Goal: Task Accomplishment & Management: Use online tool/utility

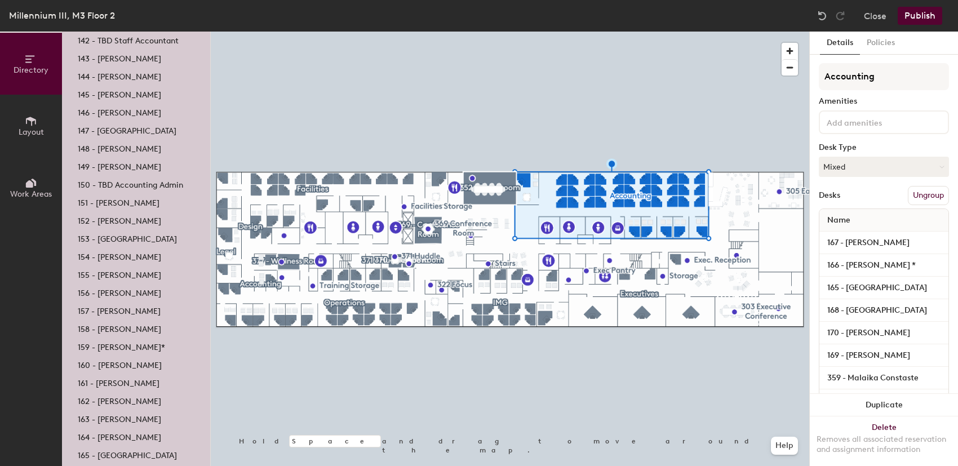
scroll to position [225, 0]
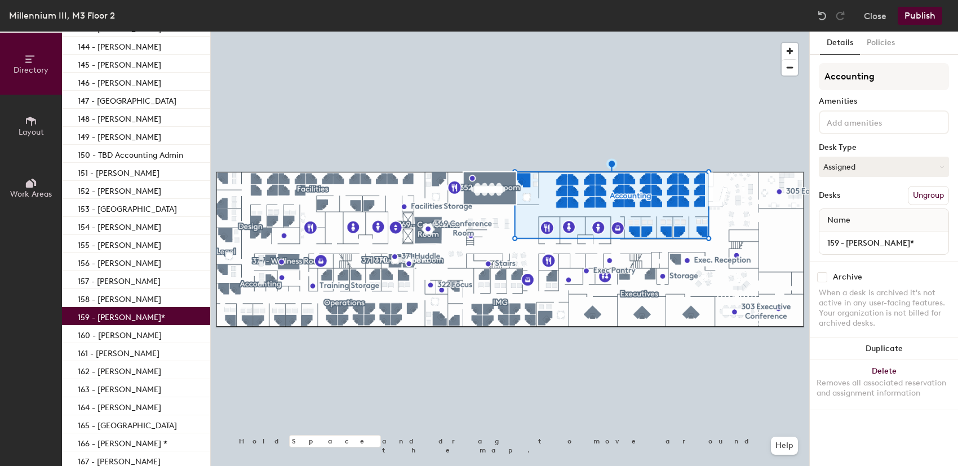
click at [114, 316] on p "159 - [PERSON_NAME]*" at bounding box center [121, 315] width 87 height 13
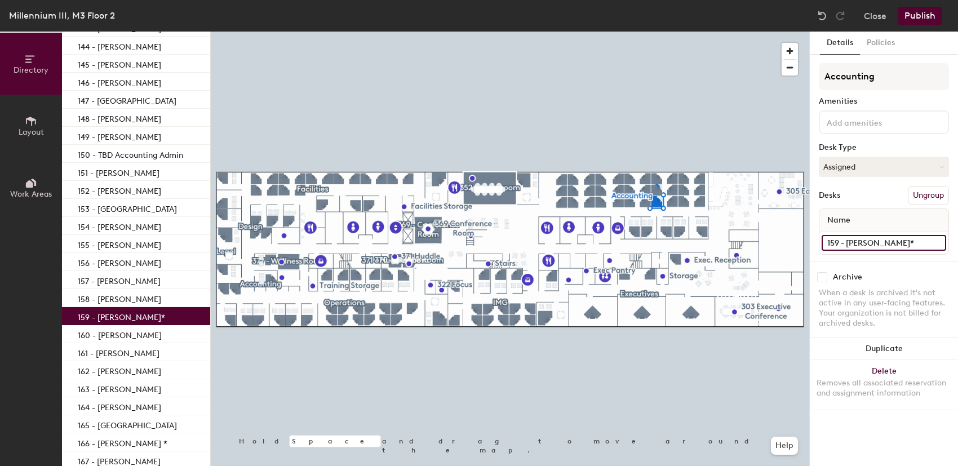
click at [900, 235] on input "159 - [PERSON_NAME]*" at bounding box center [883, 243] width 125 height 16
click at [901, 239] on input "159 - [PERSON_NAME]*" at bounding box center [883, 243] width 125 height 16
type input "159 - [GEOGRAPHIC_DATA]"
click at [917, 16] on button "Publish" at bounding box center [919, 16] width 45 height 18
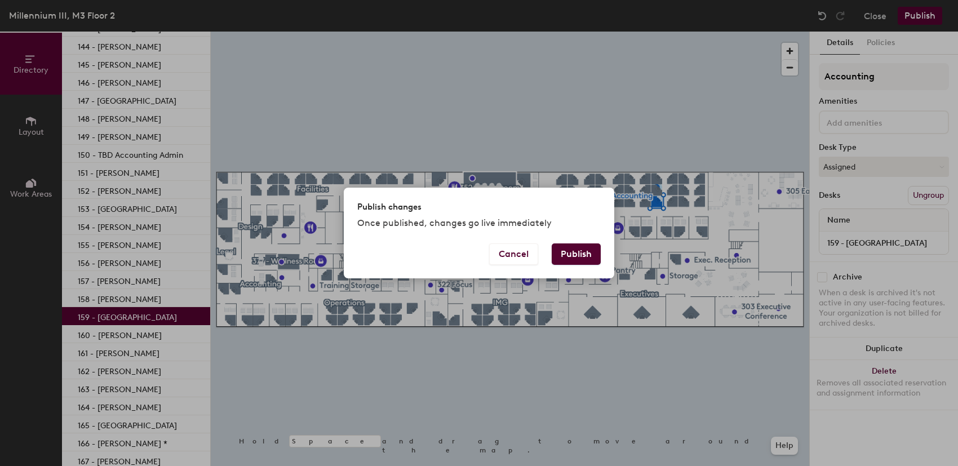
click at [578, 260] on button "Publish" at bounding box center [576, 253] width 49 height 21
